Goal: Navigation & Orientation: Find specific page/section

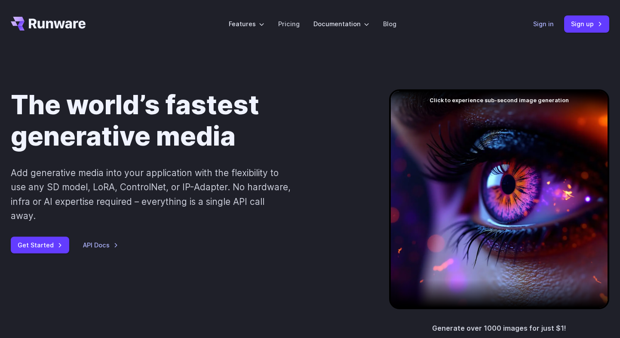
click at [538, 23] on link "Sign in" at bounding box center [543, 24] width 21 height 10
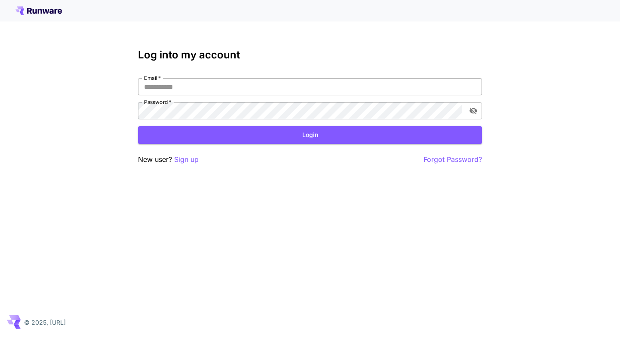
click at [405, 87] on input "Email   *" at bounding box center [310, 86] width 344 height 17
click at [0, 338] on com-1password-button at bounding box center [0, 338] width 0 height 0
type input "**********"
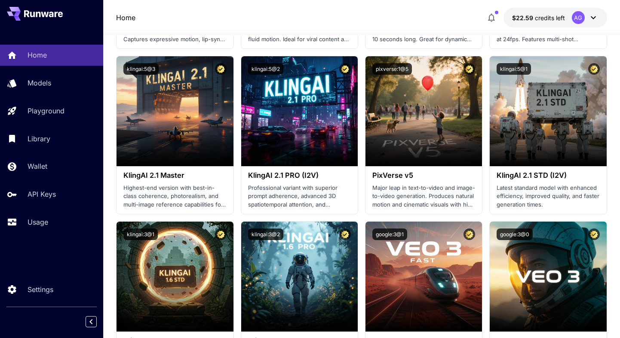
scroll to position [393, 0]
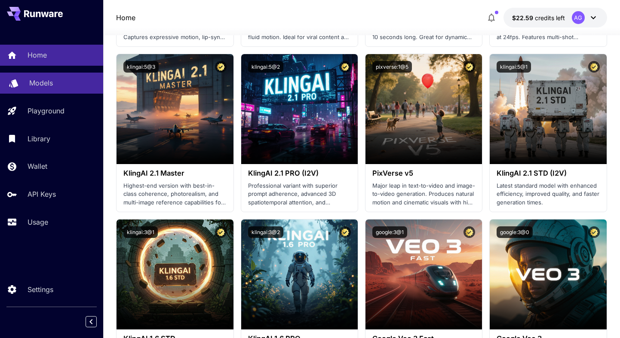
click at [45, 82] on p "Models" at bounding box center [41, 83] width 24 height 10
